Goal: Information Seeking & Learning: Learn about a topic

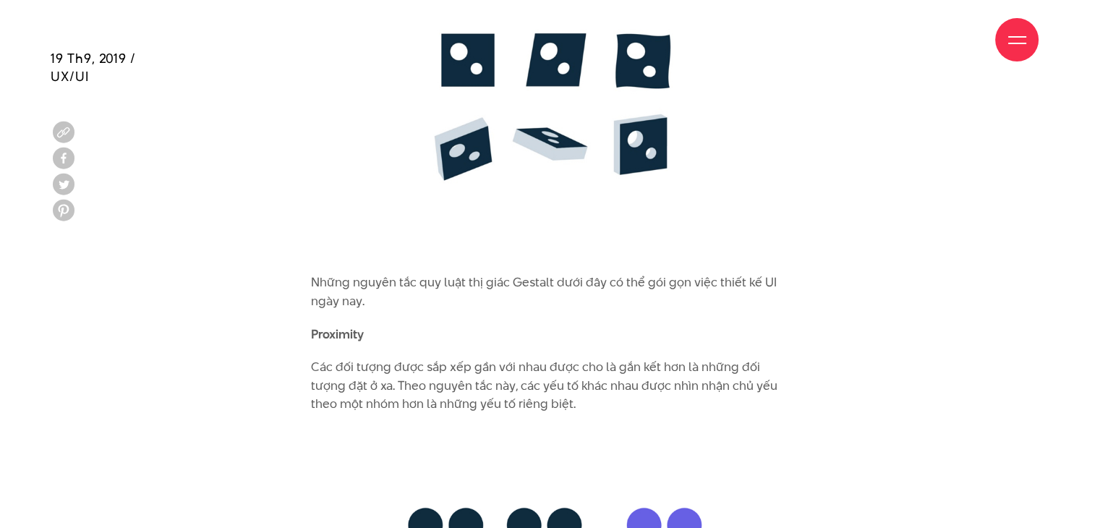
scroll to position [4048, 0]
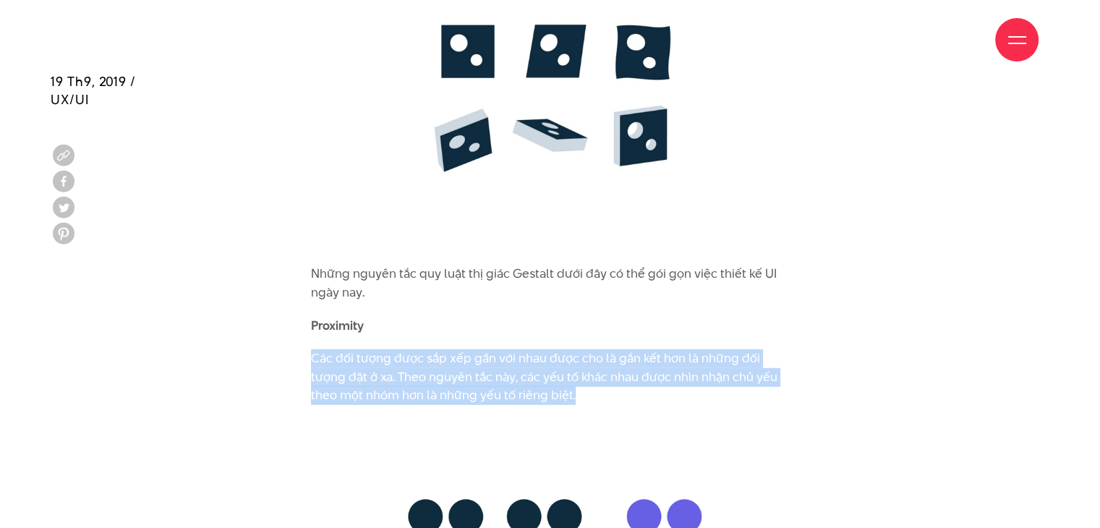
drag, startPoint x: 311, startPoint y: 333, endPoint x: 762, endPoint y: 375, distance: 453.1
click at [762, 375] on p "Các đối tượng được sắp xếp gần với nhau được cho là gắn kết hơn là những đối tư…" at bounding box center [550, 377] width 478 height 56
copy p "Các đối tượng được sắp xếp gần với nhau được cho là gắn kết hơn là những đối tư…"
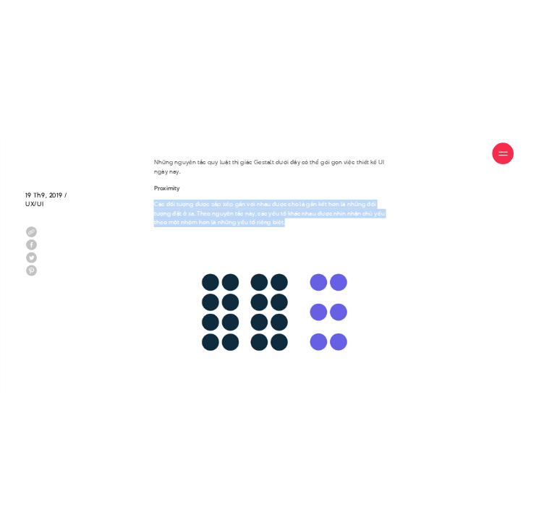
scroll to position [4482, 0]
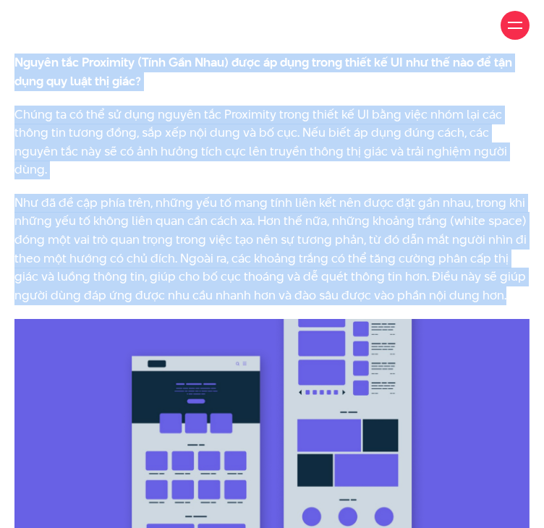
drag, startPoint x: 13, startPoint y: 76, endPoint x: 509, endPoint y: 301, distance: 544.5
copy div "Nguyên tắc Proximity (Tính Gần Nhau) được áp dụng trong thiết kế UI như thế nào…"
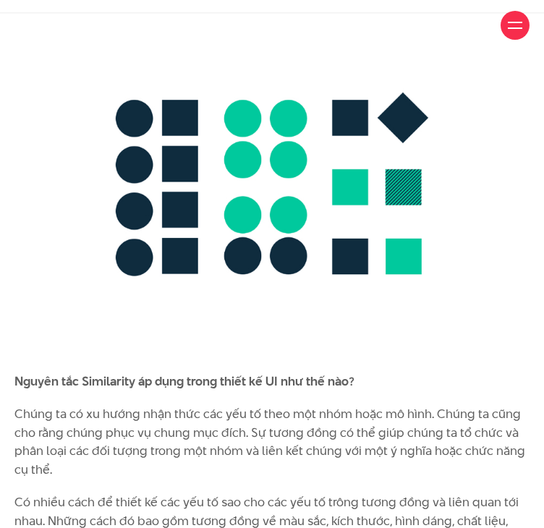
scroll to position [5567, 0]
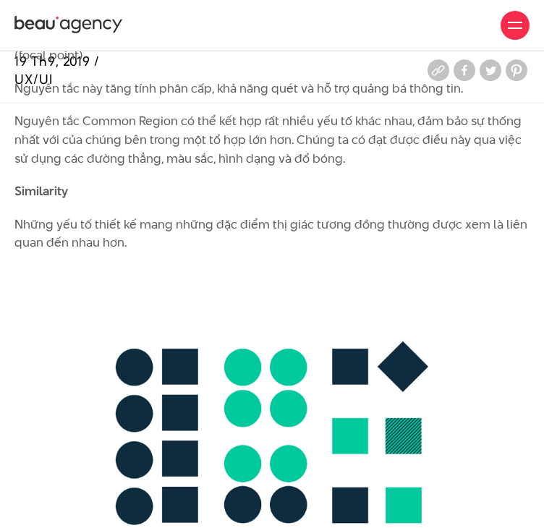
scroll to position [5277, 0]
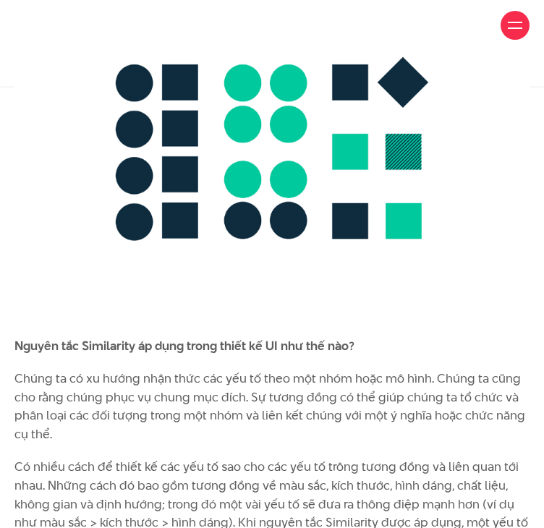
scroll to position [5639, 0]
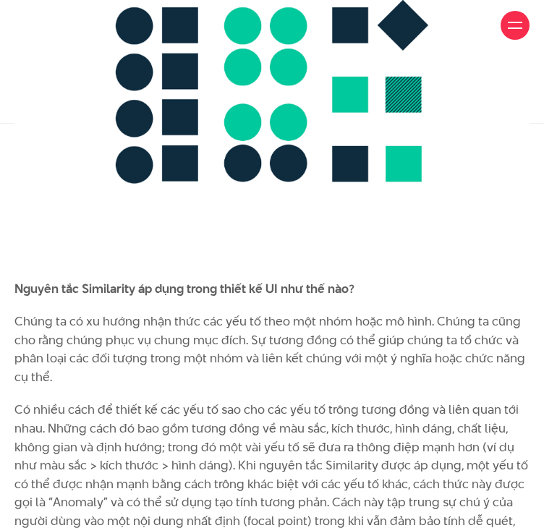
drag, startPoint x: 85, startPoint y: 280, endPoint x: 106, endPoint y: 281, distance: 21.0
click at [90, 281] on b "Nguyên tắc Similarity áp dụng trong thiết kế UI như thế nào?" at bounding box center [184, 288] width 340 height 17
drag, startPoint x: 86, startPoint y: 287, endPoint x: 128, endPoint y: 290, distance: 42.0
click at [128, 290] on b "Nguyên tắc Similarity áp dụng trong thiết kế UI như thế nào?" at bounding box center [184, 288] width 340 height 17
click at [132, 254] on img at bounding box center [271, 96] width 515 height 340
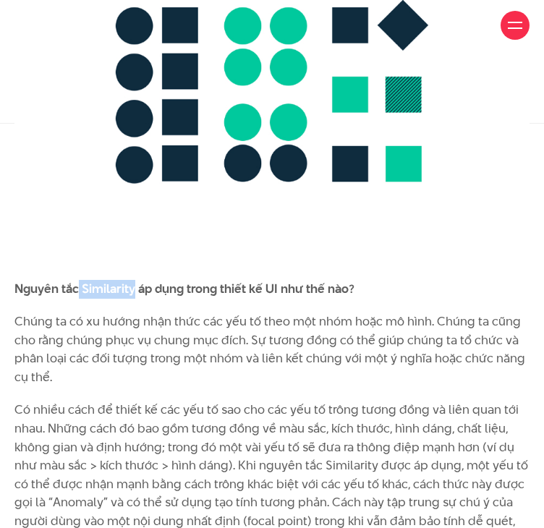
drag, startPoint x: 80, startPoint y: 284, endPoint x: 133, endPoint y: 292, distance: 53.4
click at [133, 292] on b "Nguyên tắc Similarity áp dụng trong thiết kế UI như thế nào?" at bounding box center [184, 288] width 340 height 17
click at [101, 313] on img at bounding box center [98, 312] width 19 height 19
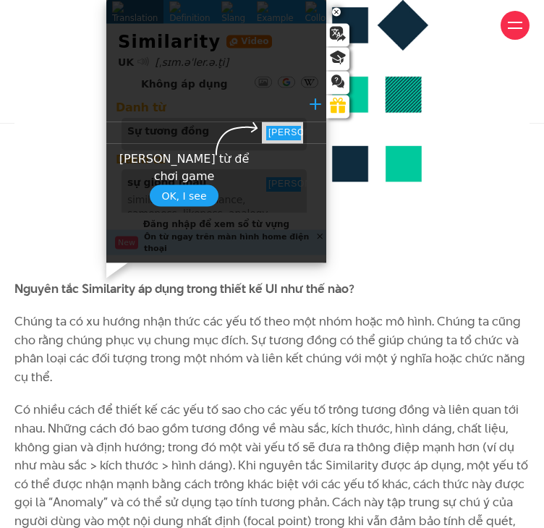
click at [198, 184] on span "OK, I see" at bounding box center [184, 195] width 68 height 22
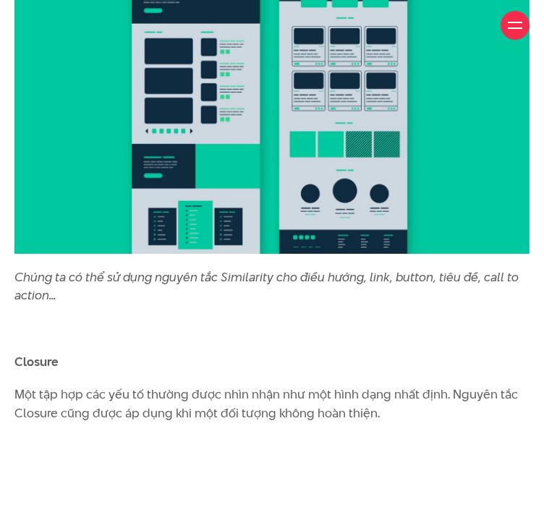
scroll to position [6290, 0]
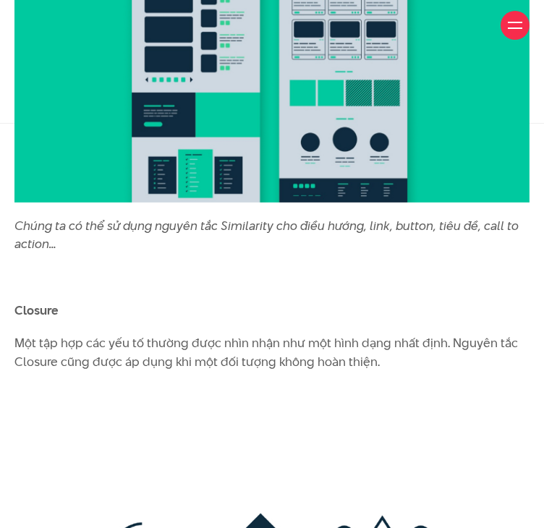
drag, startPoint x: 55, startPoint y: 310, endPoint x: 64, endPoint y: 310, distance: 8.7
click at [64, 310] on p "Closure" at bounding box center [271, 310] width 515 height 19
drag, startPoint x: 9, startPoint y: 306, endPoint x: 64, endPoint y: 307, distance: 55.7
click at [25, 333] on img at bounding box center [28, 334] width 19 height 19
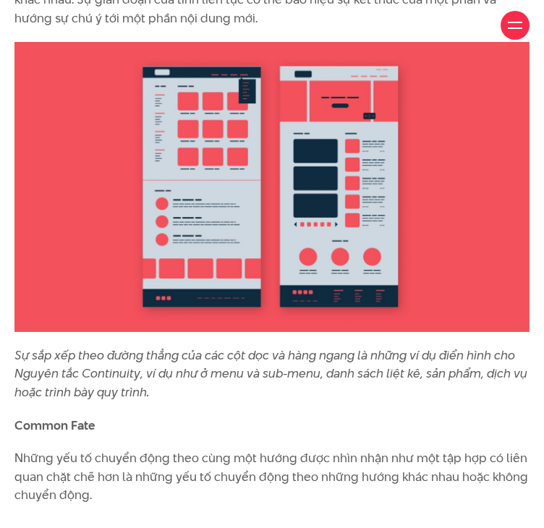
scroll to position [9181, 0]
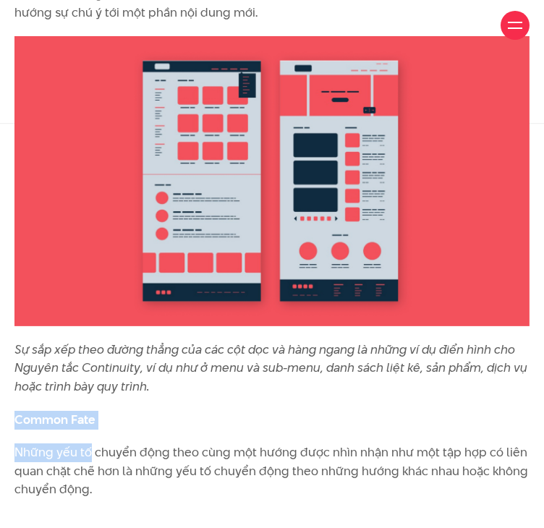
drag, startPoint x: 13, startPoint y: 419, endPoint x: 91, endPoint y: 433, distance: 79.3
click at [165, 425] on p "Common Fate" at bounding box center [271, 420] width 515 height 19
drag, startPoint x: 17, startPoint y: 419, endPoint x: 114, endPoint y: 422, distance: 96.9
click at [114, 422] on p "Common Fate" at bounding box center [271, 420] width 515 height 19
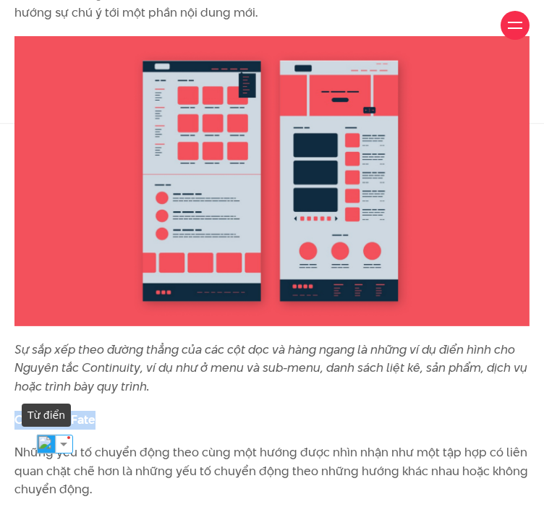
click at [41, 441] on img at bounding box center [46, 443] width 19 height 19
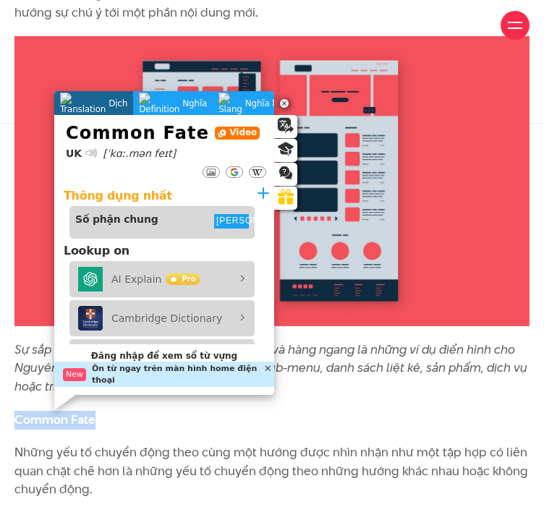
drag, startPoint x: 338, startPoint y: 420, endPoint x: 347, endPoint y: 416, distance: 10.4
click at [338, 420] on p "Common Fate" at bounding box center [271, 420] width 515 height 19
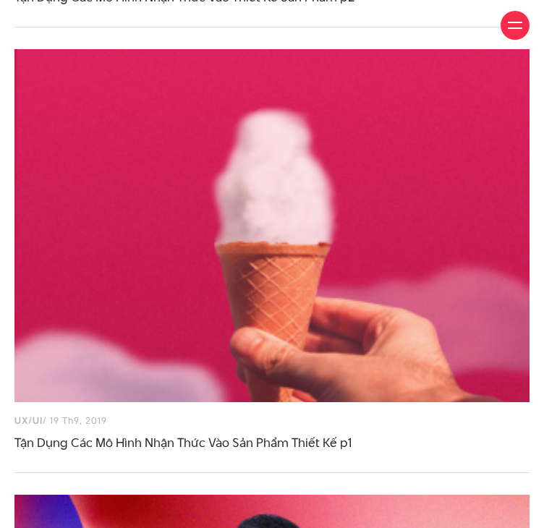
scroll to position [12290, 0]
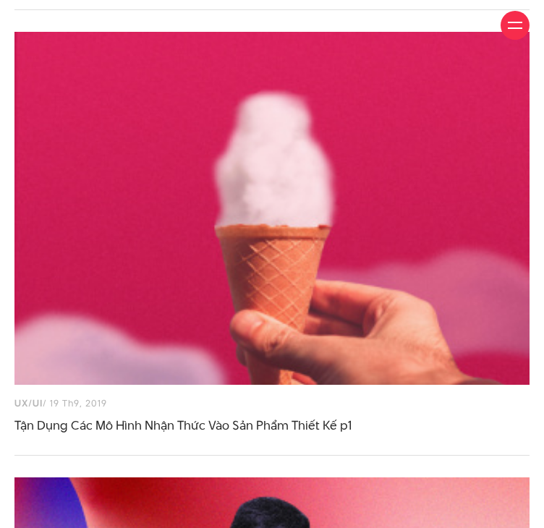
click at [219, 290] on div at bounding box center [271, 208] width 515 height 353
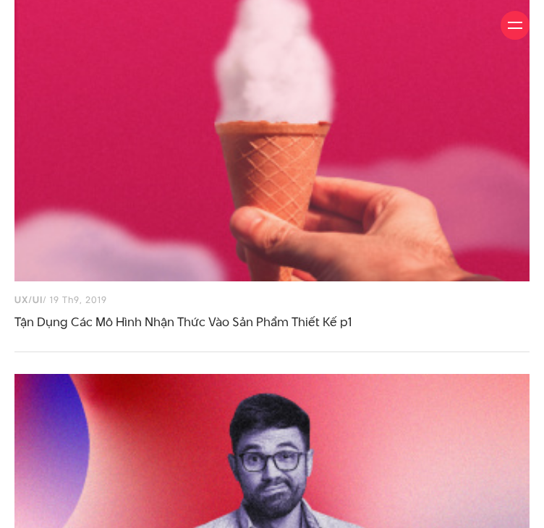
scroll to position [12435, 0]
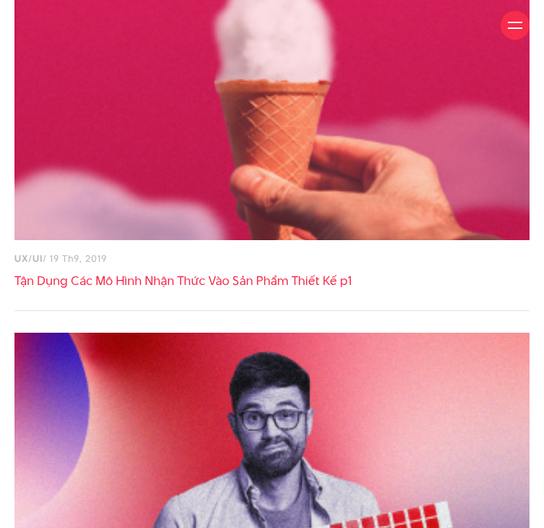
click at [182, 275] on link "Tận Dụng Các Mô Hình Nhận Thức Vào Sản Phẩm Thiết Kế p1" at bounding box center [182, 280] width 337 height 17
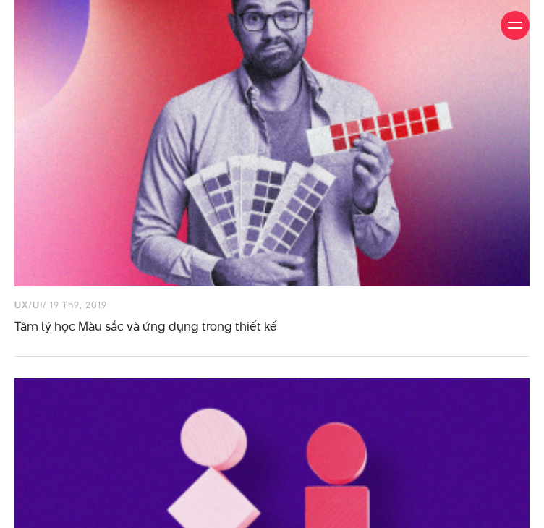
scroll to position [12868, 0]
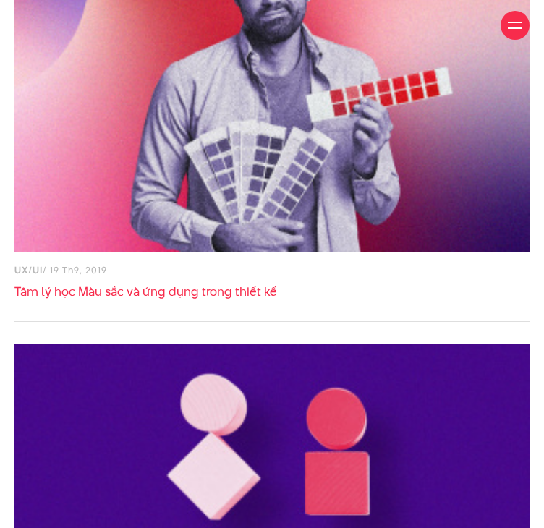
click at [146, 290] on link "Tâm lý học Màu sắc và ứng dụng trong thiết kế" at bounding box center [145, 291] width 262 height 17
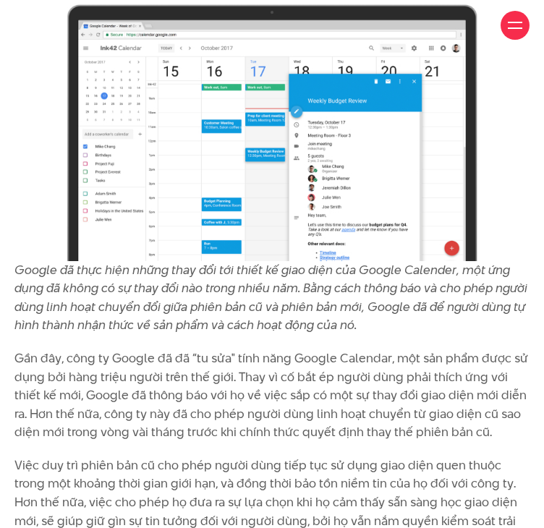
scroll to position [3470, 0]
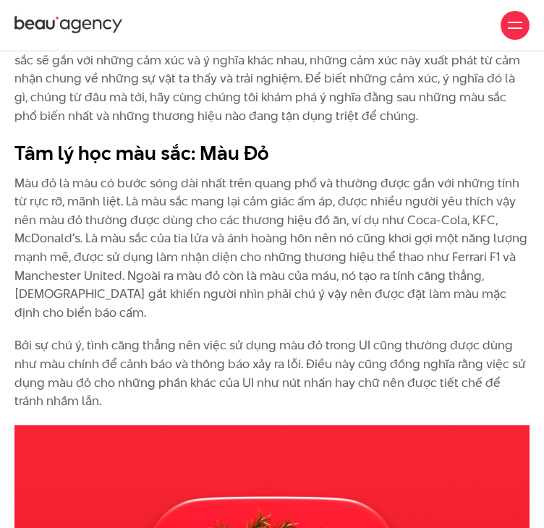
scroll to position [1157, 0]
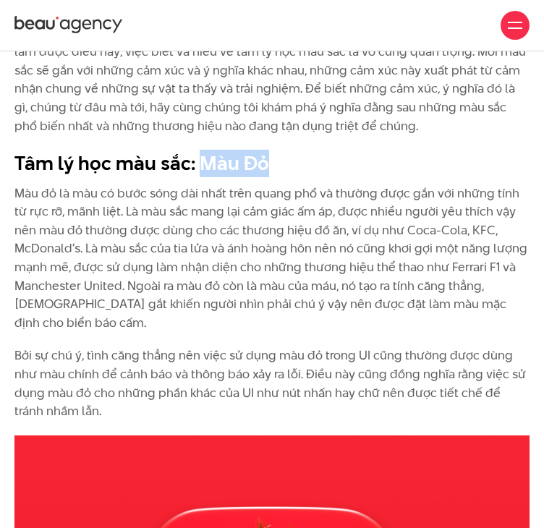
drag, startPoint x: 201, startPoint y: 195, endPoint x: 278, endPoint y: 205, distance: 77.2
click at [278, 177] on h2 "Tâm lý học màu sắc: Màu Đỏ" at bounding box center [271, 163] width 515 height 27
copy b "Màu Đỏ"
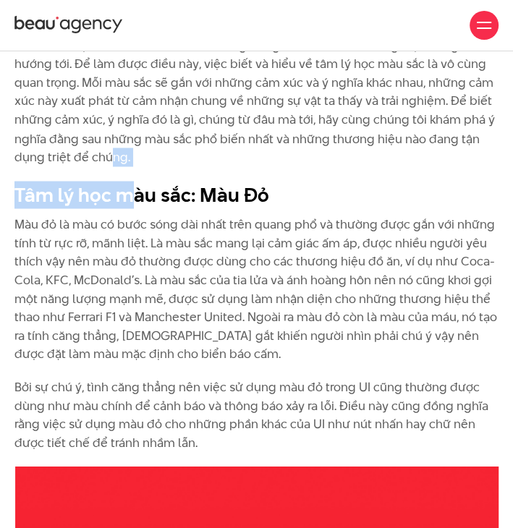
drag, startPoint x: 124, startPoint y: 169, endPoint x: 240, endPoint y: 187, distance: 117.7
click at [111, 160] on div "Là yếu tố đầu tiên mà mắt nhận biết và bao hàm những cảm xúc và ý nghĩa phức tạ…" at bounding box center [256, 234] width 484 height 433
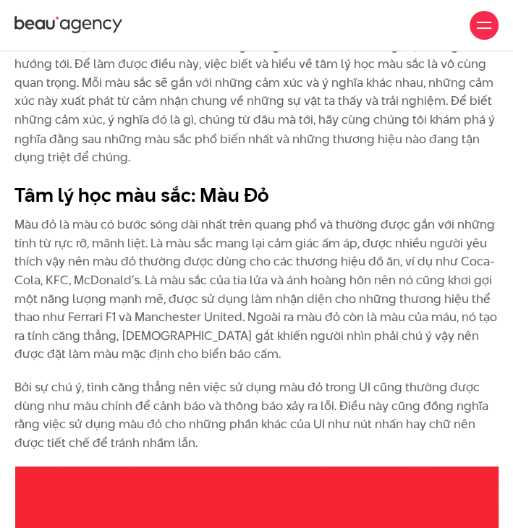
drag, startPoint x: 322, startPoint y: 173, endPoint x: 322, endPoint y: 189, distance: 15.9
click at [322, 189] on div "Là yếu tố đầu tiên mà mắt nhận biết và bao hàm những cảm xúc và ý nghĩa phức tạ…" at bounding box center [256, 234] width 484 height 433
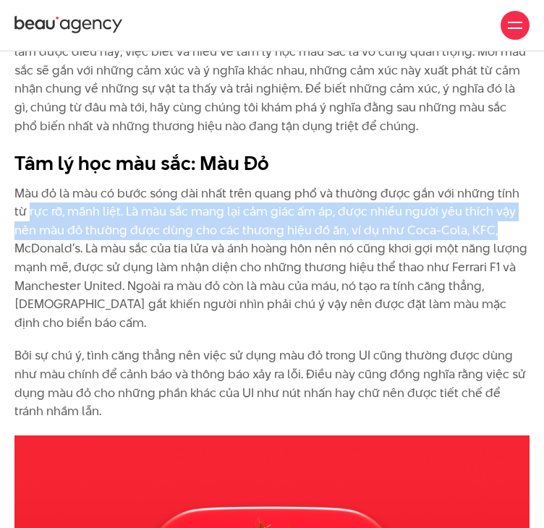
drag, startPoint x: 10, startPoint y: 244, endPoint x: 467, endPoint y: 270, distance: 457.6
click at [467, 270] on div "Là yếu tố đầu tiên mà mắt nhận biết và bao hàm những cảm xúc và ý nghĩa phức tạ…" at bounding box center [272, 220] width 528 height 429
copy p "rực rỡ, mãnh liệt. Là màu sắc mang lại cảm giác ấm áp, được nhiều người yêu thí…"
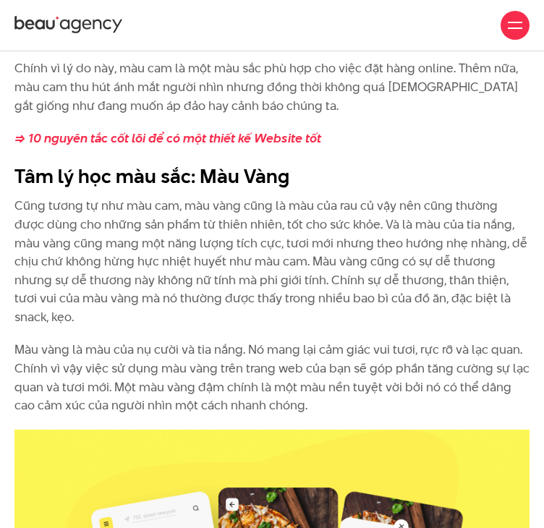
scroll to position [2603, 0]
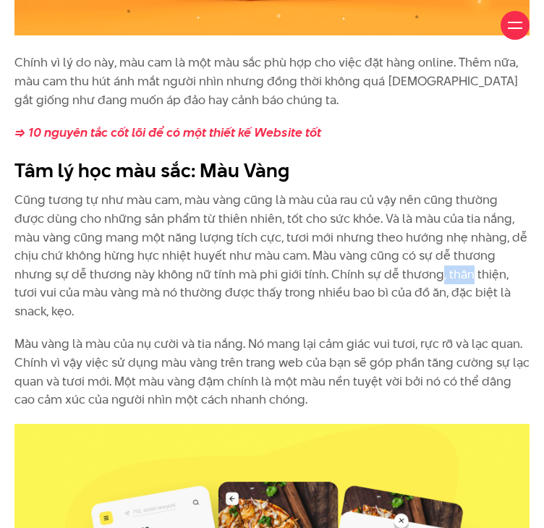
drag, startPoint x: 381, startPoint y: 290, endPoint x: 410, endPoint y: 290, distance: 28.9
click at [410, 290] on p "Cũng tương tự như màu cam, màu vàng cũng là màu của rau củ vậy nên cũng thường …" at bounding box center [271, 255] width 515 height 129
click at [466, 134] on div "Chính vì lý do này, màu cam là một màu sắc phù hợp cho việc đặt hàng online. Th…" at bounding box center [271, 230] width 515 height 355
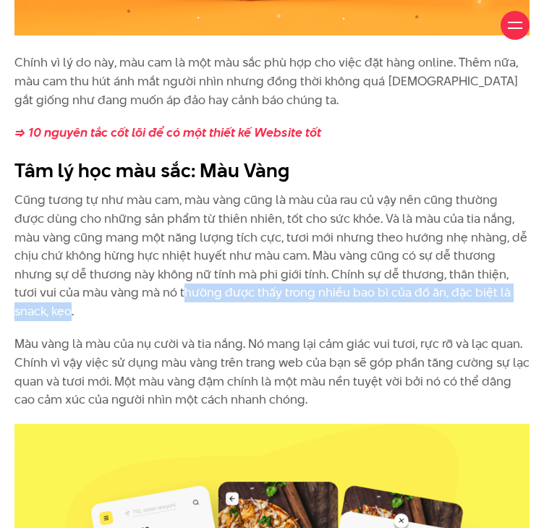
drag, startPoint x: 114, startPoint y: 308, endPoint x: 496, endPoint y: 316, distance: 381.8
click at [496, 316] on p "Cũng tương tự như màu cam, màu vàng cũng là màu của rau củ vậy nên cũng thường …" at bounding box center [271, 255] width 515 height 129
copy p "hường được thấy trong nhiều bao bì của đồ ăn, đặc biệt là snack, kẹo"
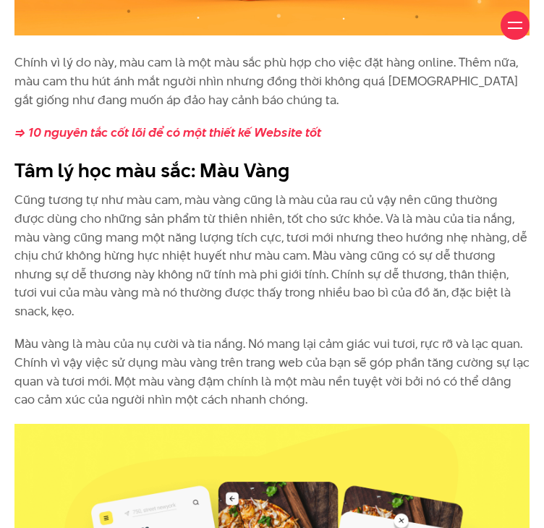
click at [471, 397] on p "Màu vàng là màu của nụ cười và tia nắng. Nó mang lại cảm giác vui tươi, rực rỡ …" at bounding box center [271, 372] width 515 height 74
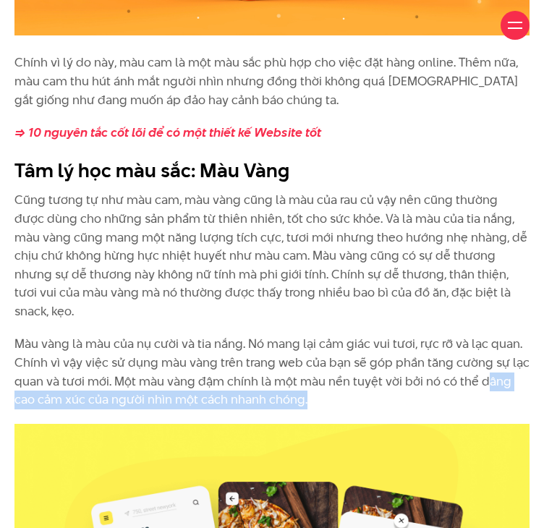
drag, startPoint x: 482, startPoint y: 377, endPoint x: 541, endPoint y: 405, distance: 65.0
click at [541, 405] on div "Chính vì lý do này, màu cam là một màu sắc phù hợp cho việc đặt hàng online. Th…" at bounding box center [272, 237] width 544 height 369
copy p "âng cao cảm xúc của người nhìn một cách nhanh chóng."
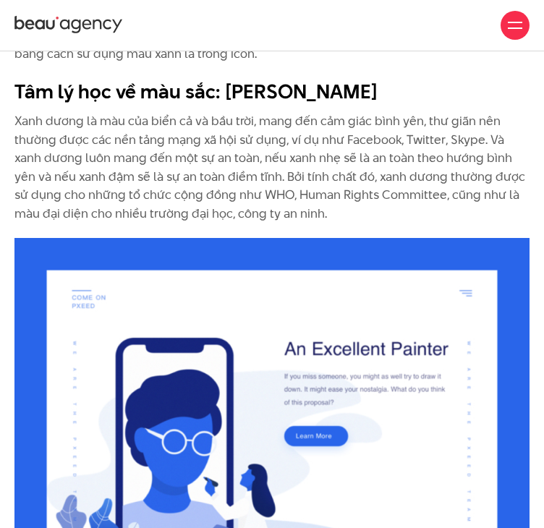
scroll to position [4121, 0]
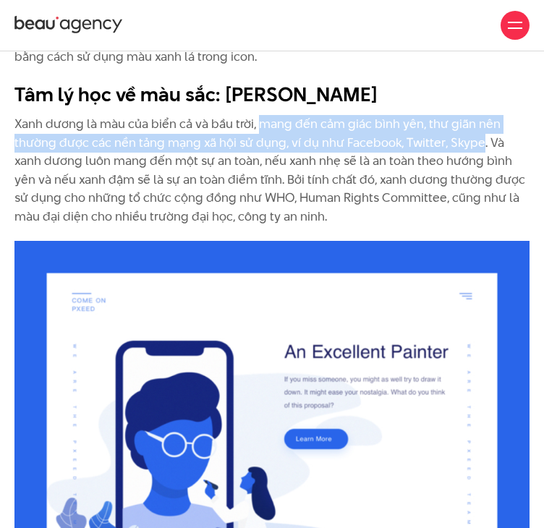
drag, startPoint x: 262, startPoint y: 100, endPoint x: 480, endPoint y: 122, distance: 219.4
click at [480, 122] on p "Xanh dương là màu của biển cả và bầu trời, mang đến cảm giác bình yên, thư giãn…" at bounding box center [271, 170] width 515 height 111
copy p "mang đến cảm giác bình yên, thư giãn nên thường được các nền tảng mạng xã hội s…"
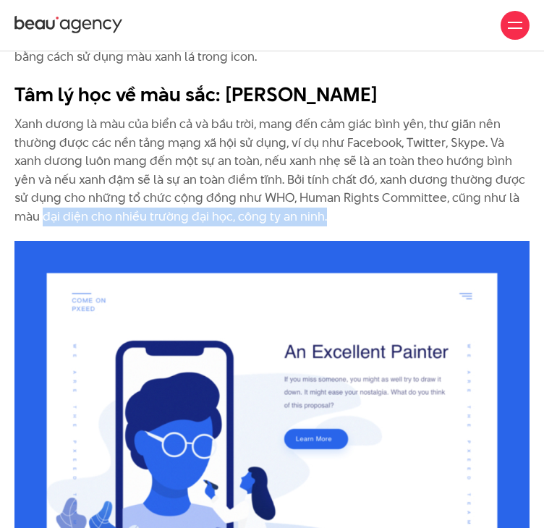
drag, startPoint x: 44, startPoint y: 197, endPoint x: 324, endPoint y: 200, distance: 279.8
click at [324, 200] on p "Xanh dương là màu của biển cả và bầu trời, mang đến cảm giác bình yên, thư giãn…" at bounding box center [271, 170] width 515 height 111
copy p "đại diện cho nhiều trường đại học, công ty an ninh."
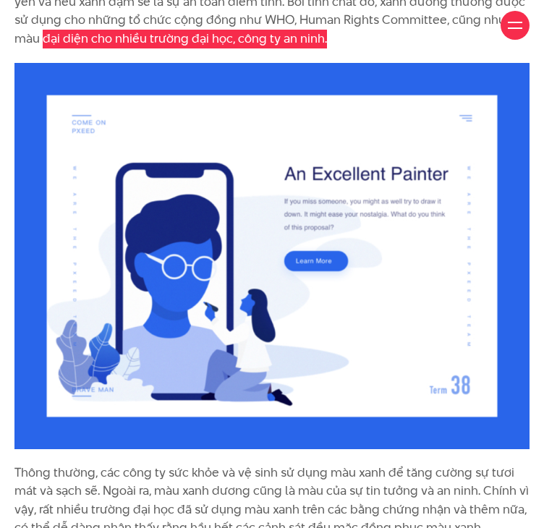
scroll to position [4482, 0]
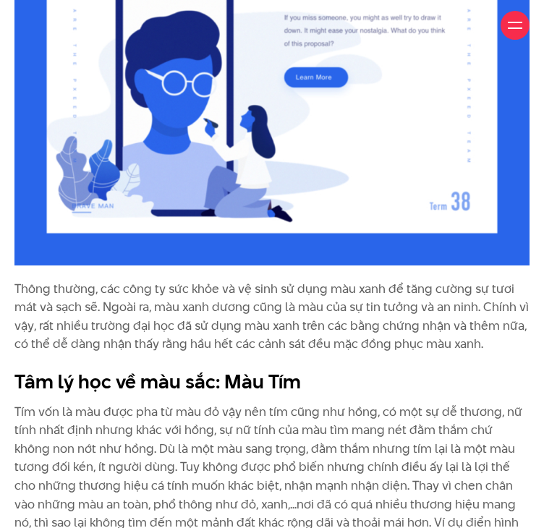
click at [411, 368] on h2 "Tâm lý học về màu sắc: Màu Tím" at bounding box center [271, 381] width 515 height 27
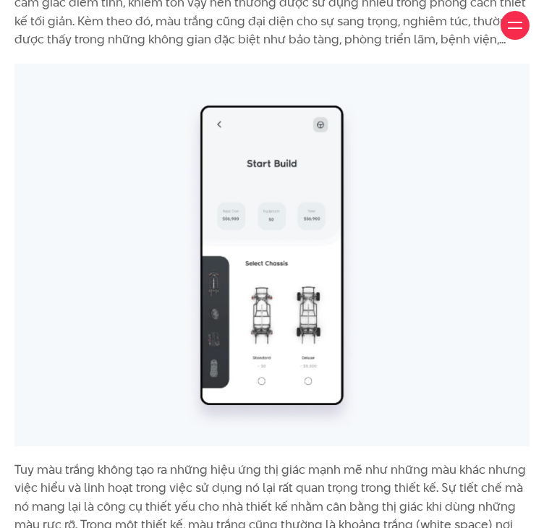
scroll to position [6434, 0]
